Goal: Entertainment & Leisure: Consume media (video, audio)

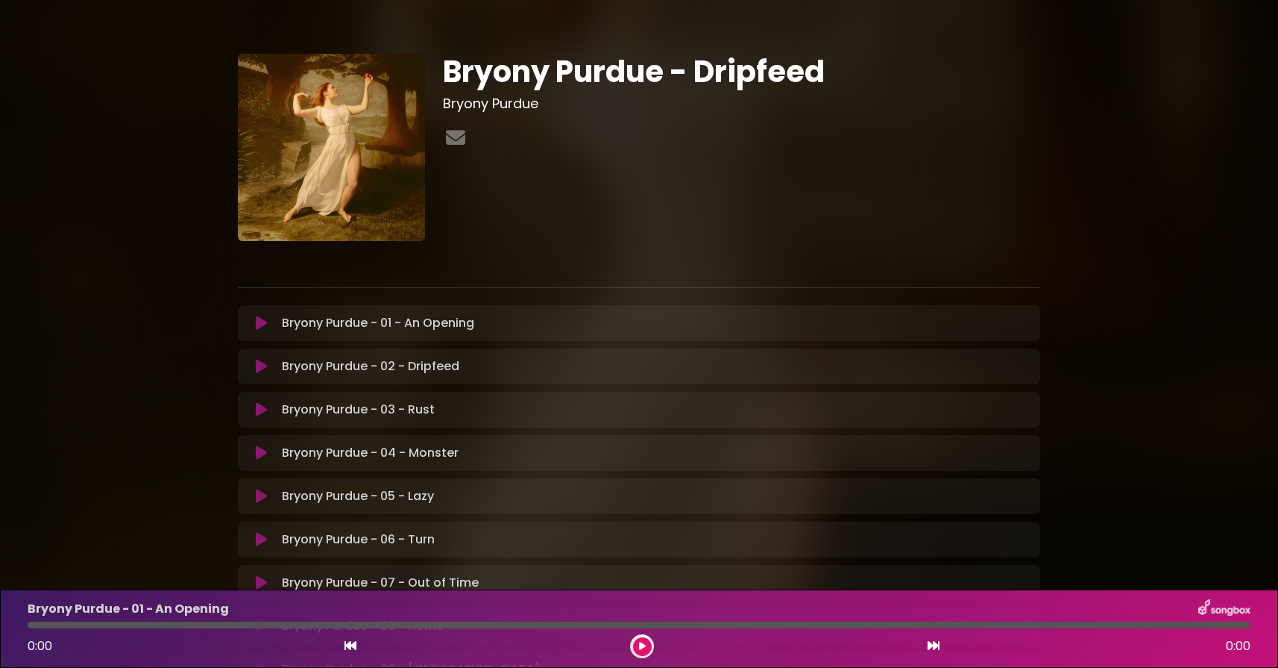
drag, startPoint x: 260, startPoint y: 365, endPoint x: 266, endPoint y: 399, distance: 34.7
click at [260, 365] on icon at bounding box center [261, 366] width 11 height 15
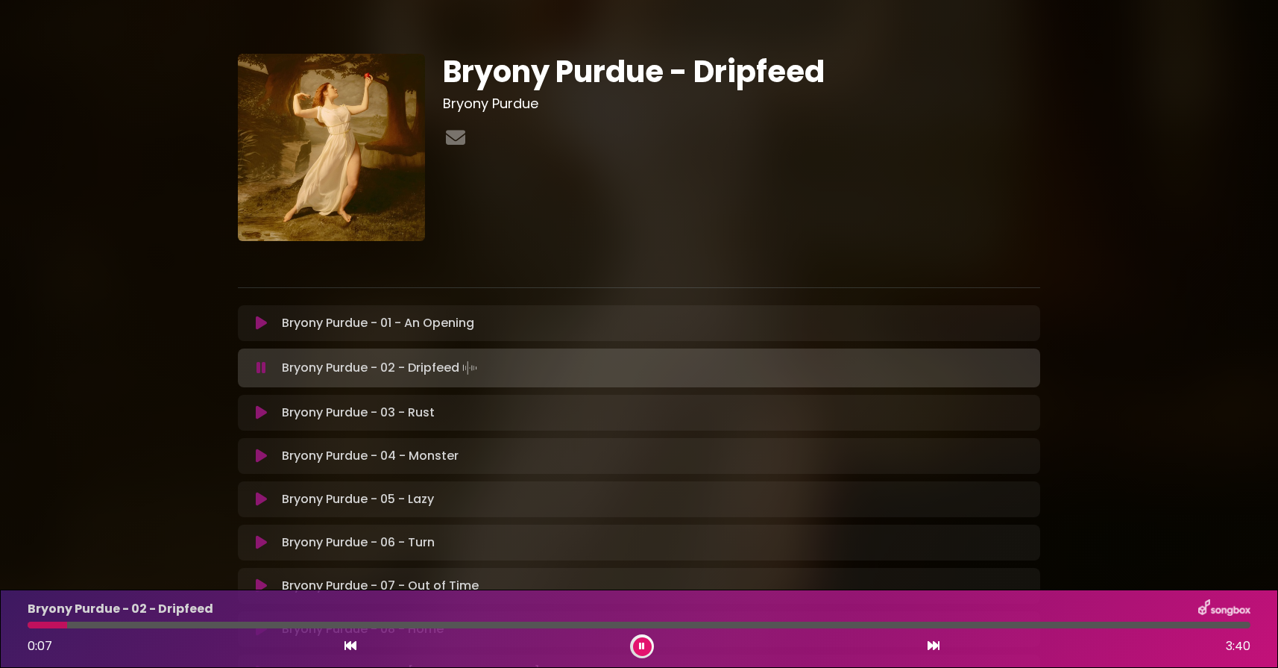
click at [103, 627] on div at bounding box center [639, 624] width 1223 height 7
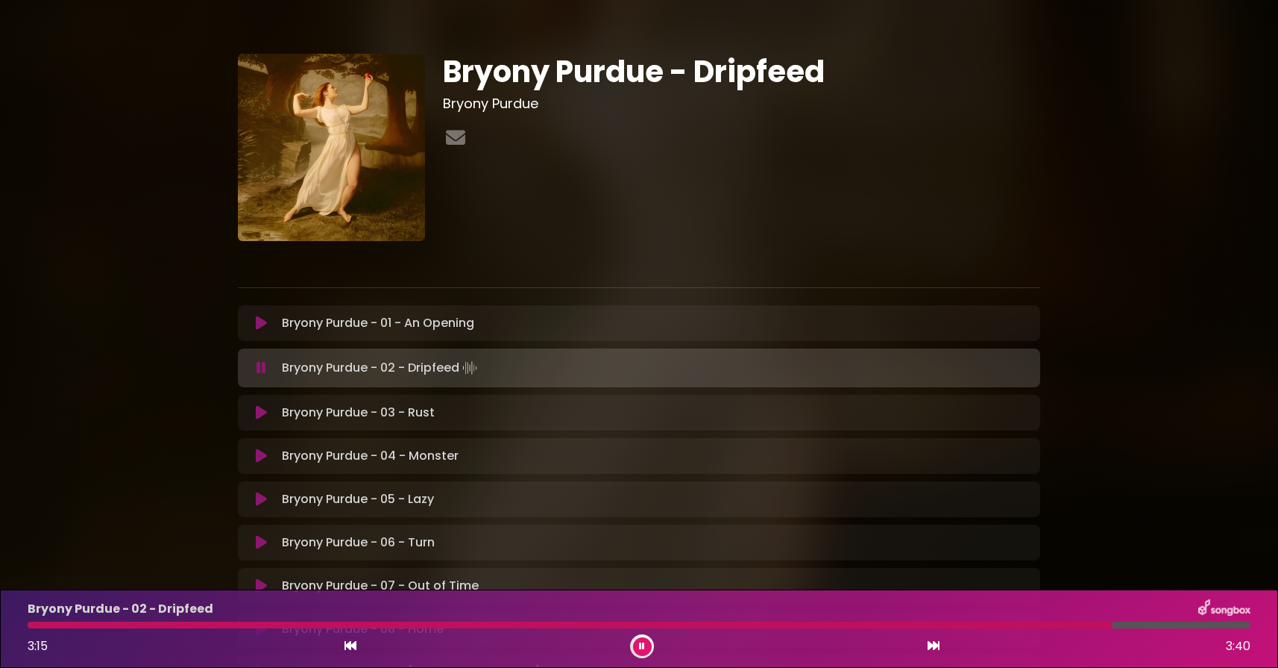
click at [261, 414] on icon at bounding box center [261, 412] width 11 height 15
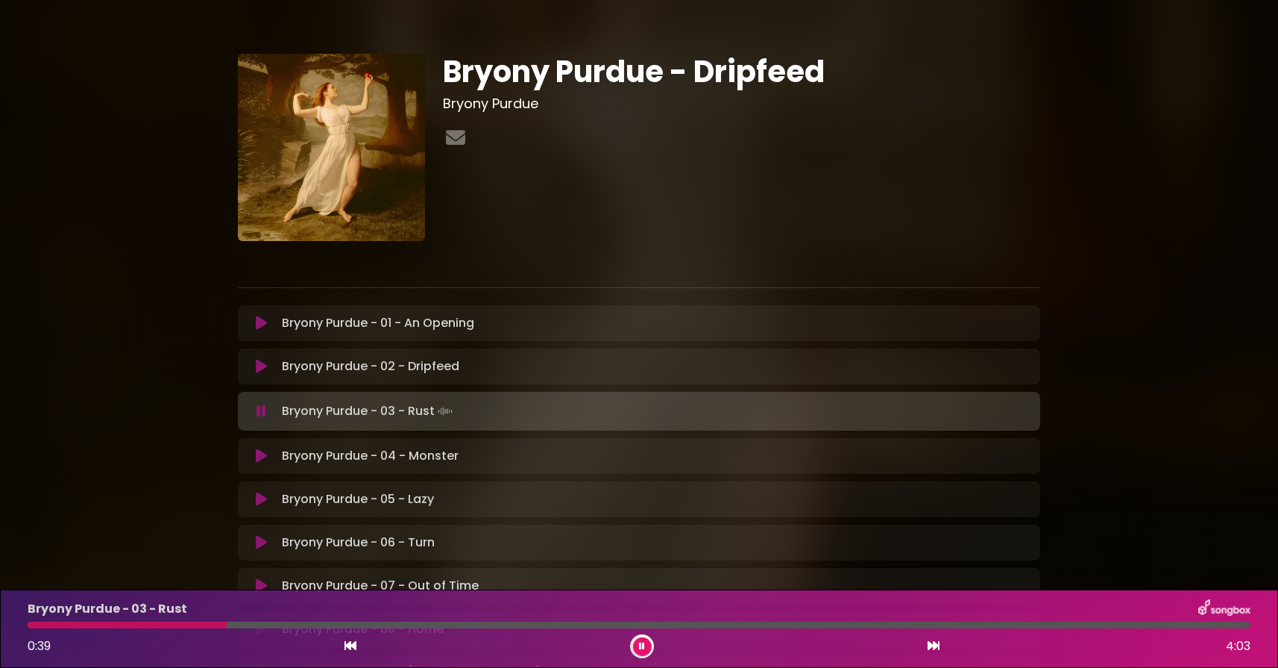
scroll to position [1, 0]
drag, startPoint x: 266, startPoint y: 541, endPoint x: 296, endPoint y: 528, distance: 32.4
click at [266, 541] on icon at bounding box center [261, 541] width 11 height 15
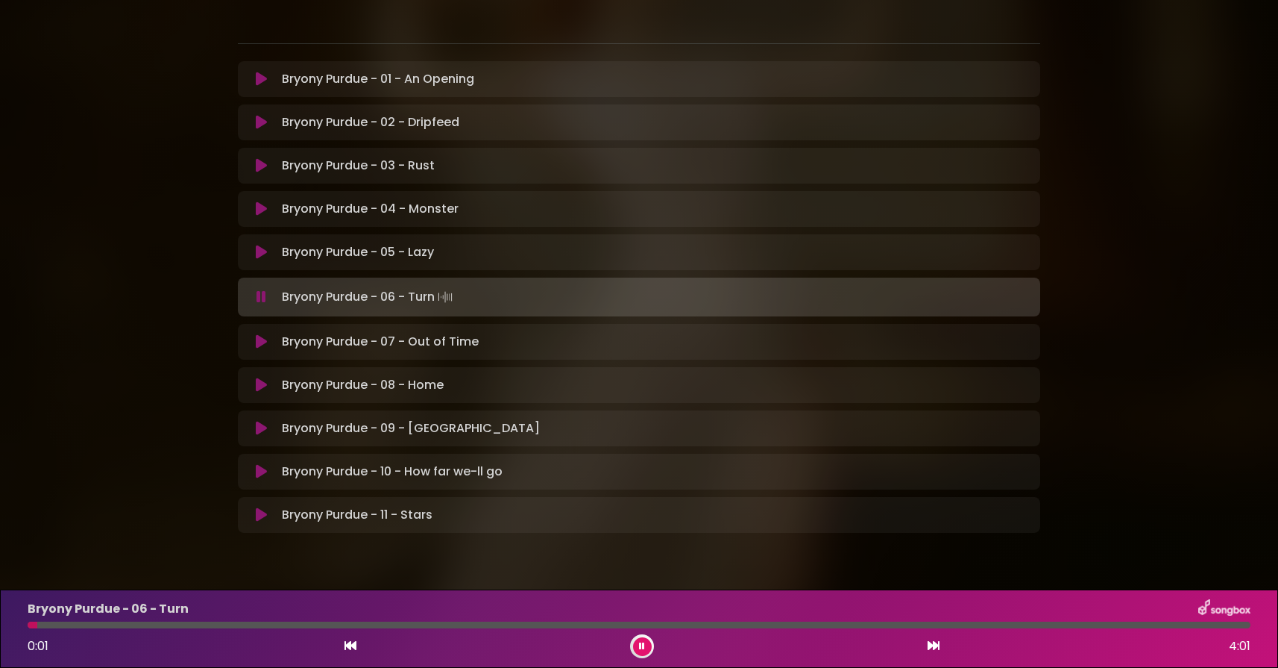
scroll to position [250, 0]
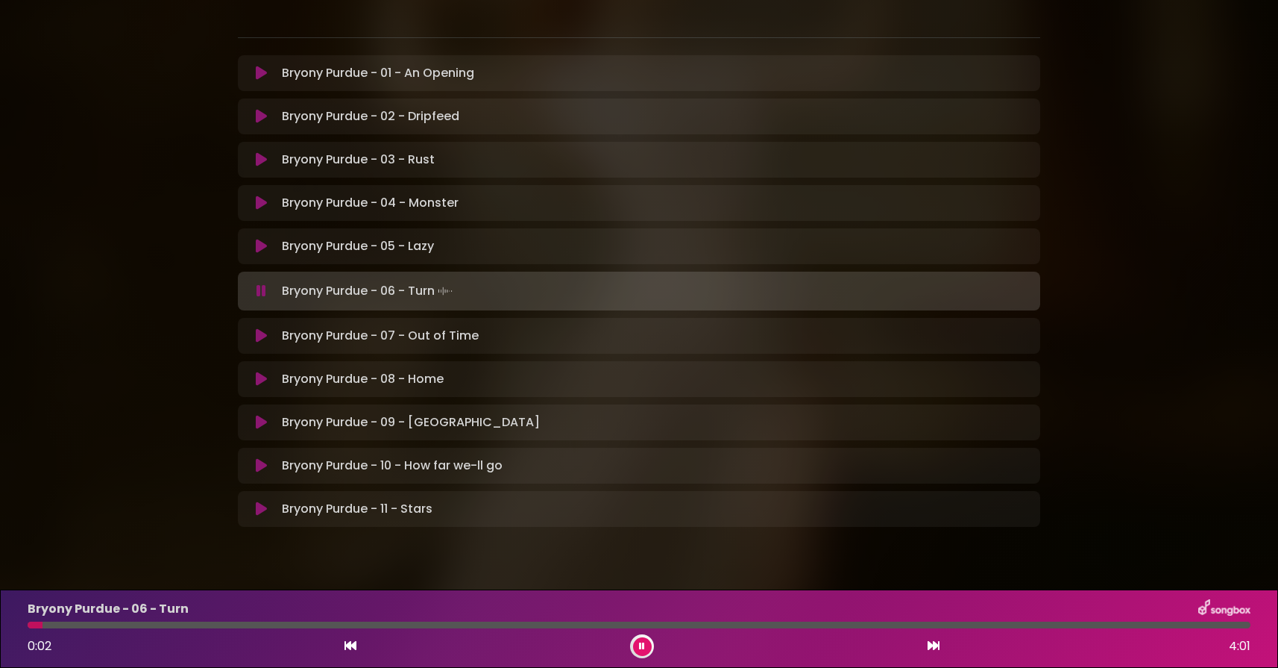
click at [139, 627] on div at bounding box center [639, 624] width 1223 height 7
click at [260, 335] on icon at bounding box center [261, 335] width 11 height 15
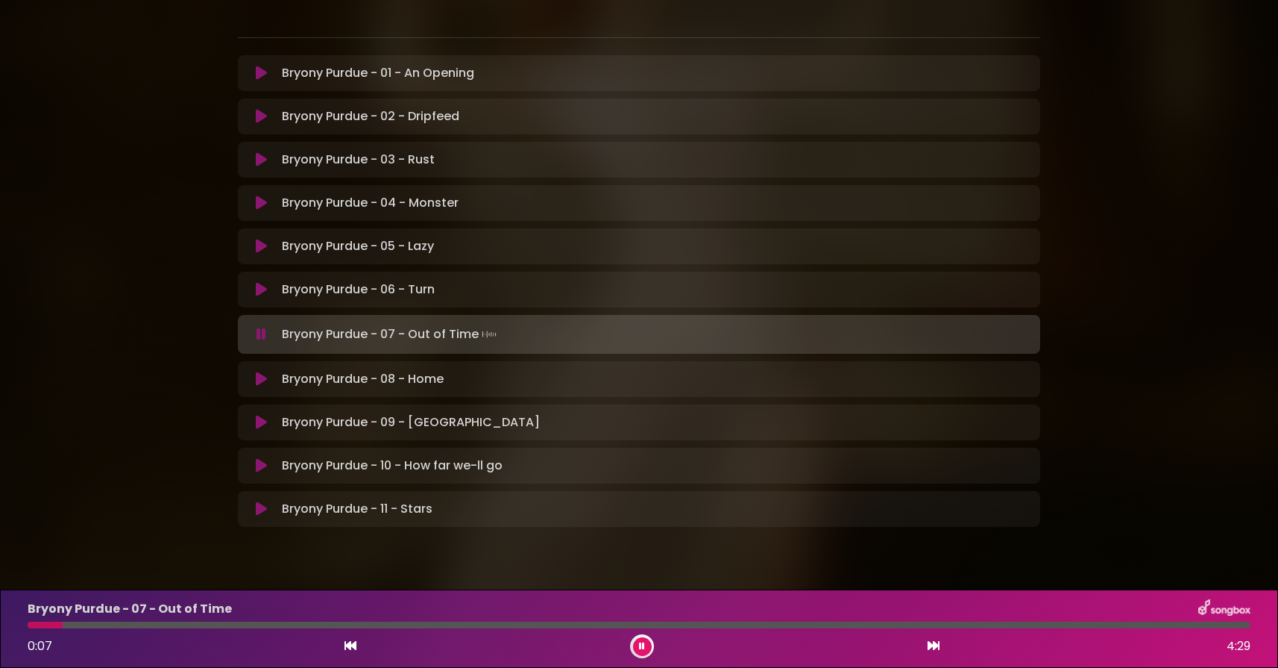
click at [112, 624] on div at bounding box center [639, 624] width 1223 height 7
click at [304, 618] on div "Bryony Purdue - 07 - Out of Time" at bounding box center [639, 608] width 1241 height 19
click at [318, 624] on div at bounding box center [639, 624] width 1223 height 7
click at [260, 378] on icon at bounding box center [261, 378] width 11 height 15
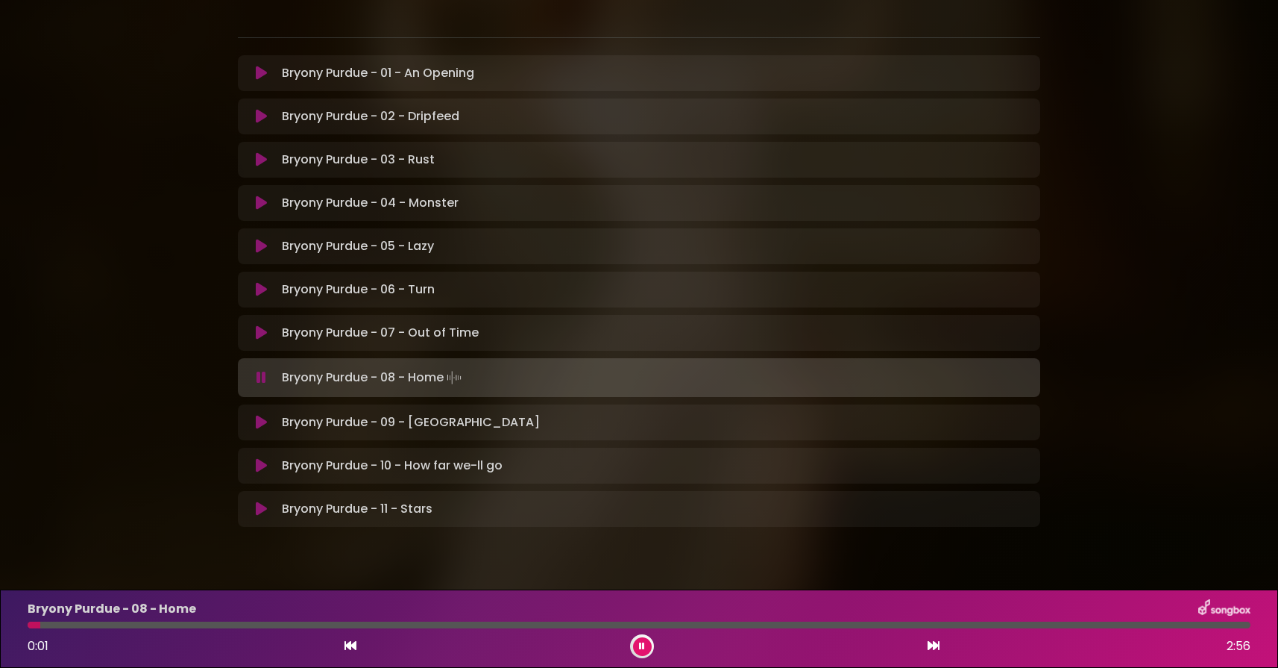
click at [129, 626] on div at bounding box center [639, 624] width 1223 height 7
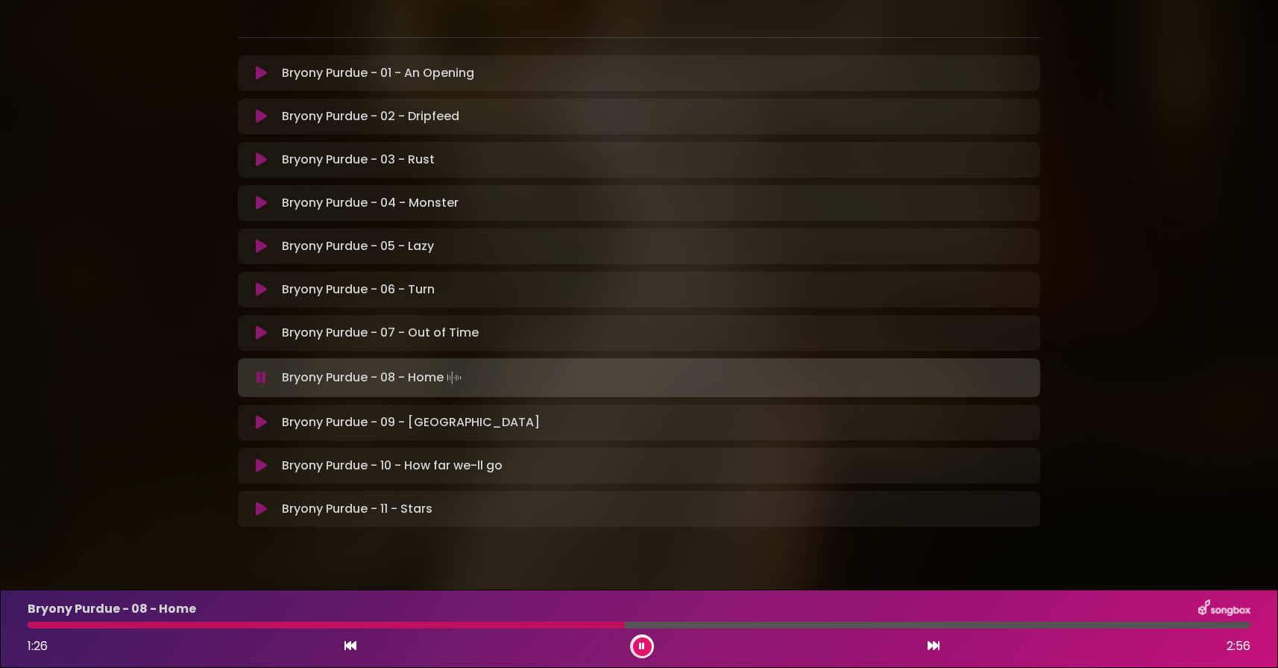
click at [261, 505] on icon at bounding box center [261, 508] width 11 height 15
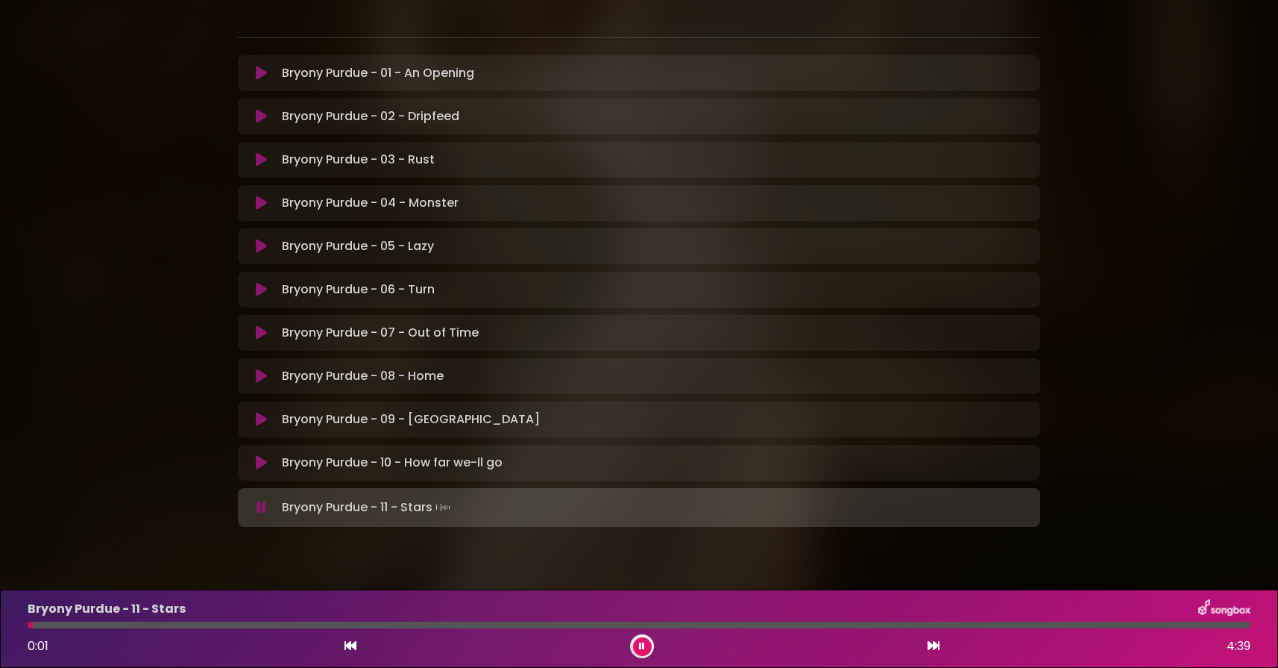
scroll to position [0, 0]
click at [232, 626] on div at bounding box center [639, 624] width 1223 height 7
click at [483, 624] on div at bounding box center [639, 624] width 1223 height 7
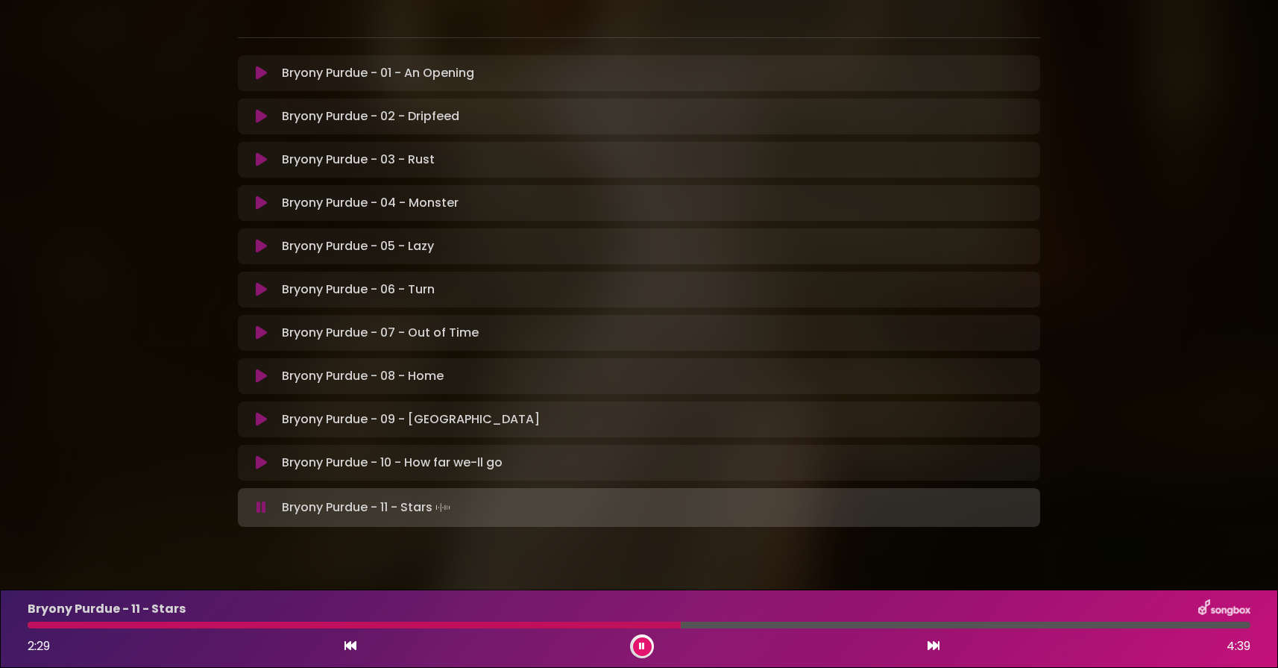
click at [681, 621] on div at bounding box center [639, 624] width 1223 height 7
click at [823, 626] on div at bounding box center [639, 624] width 1223 height 7
click at [1101, 624] on div at bounding box center [639, 624] width 1223 height 7
